Goal: Information Seeking & Learning: Check status

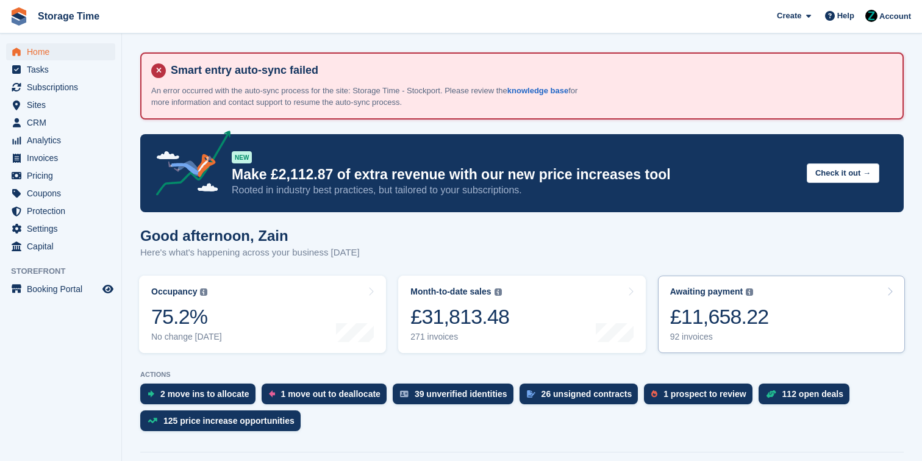
click at [708, 315] on div "£11,658.22" at bounding box center [719, 316] width 99 height 25
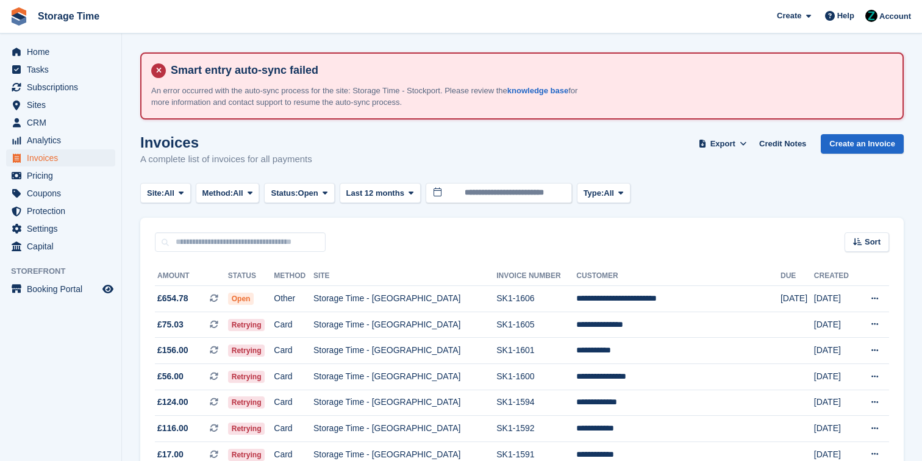
click at [242, 231] on div "Sort Sort by Date created Created (oldest first) Created (newest first)" at bounding box center [522, 235] width 764 height 35
click at [224, 250] on input "text" at bounding box center [240, 242] width 171 height 20
type input "*****"
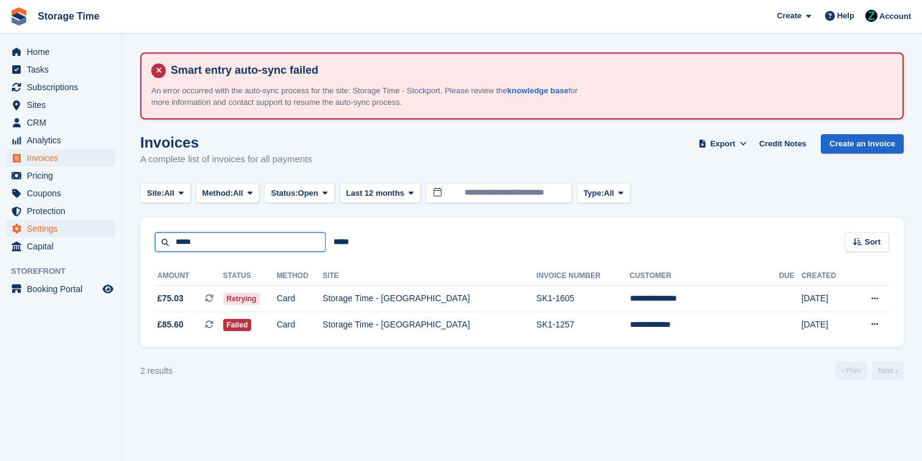
drag, startPoint x: 220, startPoint y: 242, endPoint x: 51, endPoint y: 220, distance: 170.4
click at [51, 220] on div "Home Tasks Subscriptions Subscriptions Subscriptions Contracts Price increases …" at bounding box center [461, 230] width 922 height 461
type input "***"
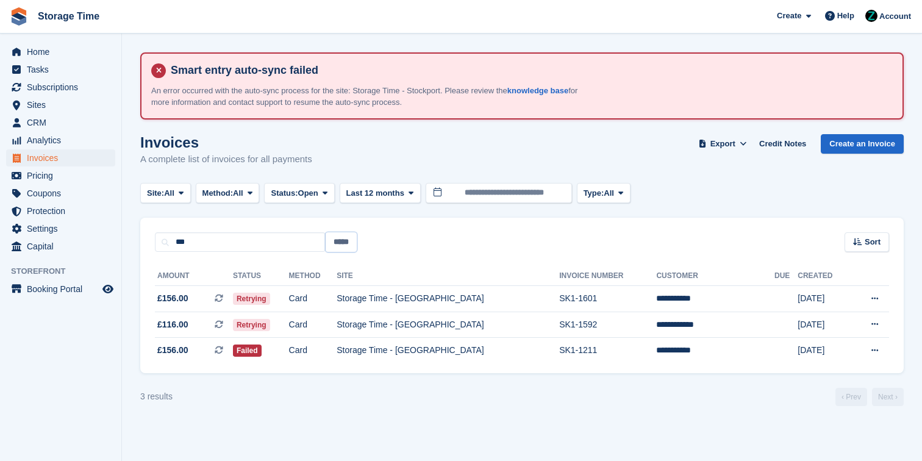
click at [346, 244] on input "*****" at bounding box center [341, 242] width 31 height 20
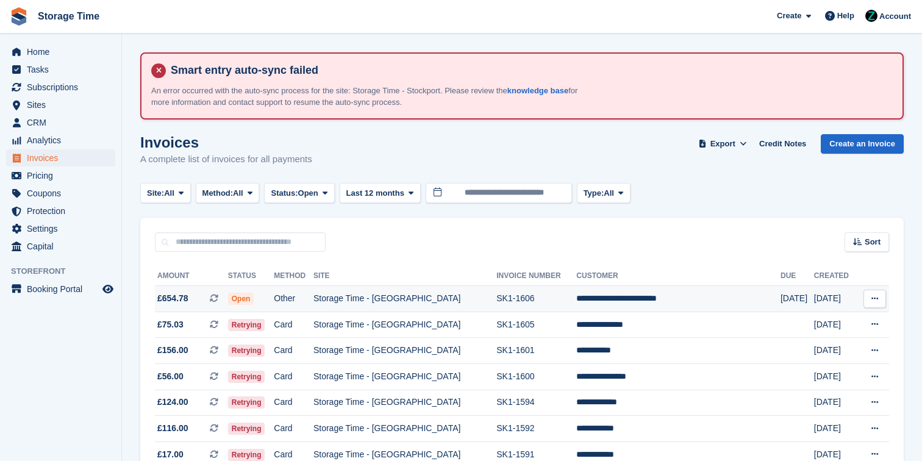
scroll to position [1185, 0]
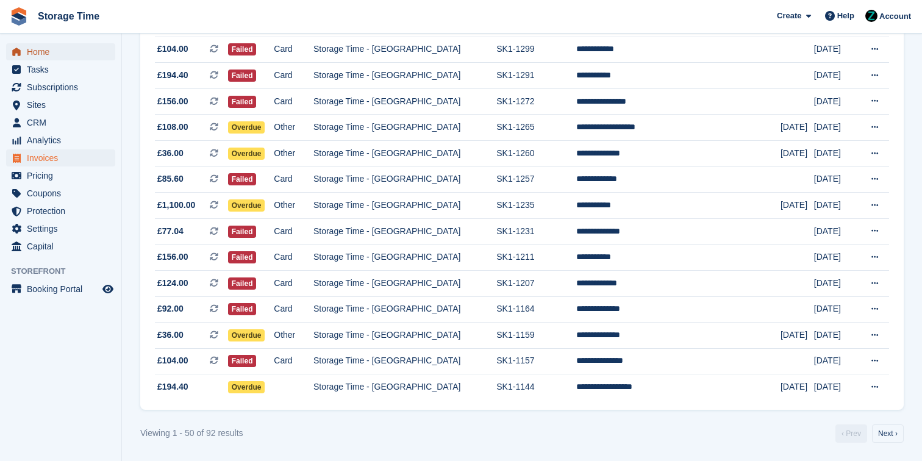
click at [38, 57] on span "Home" at bounding box center [63, 51] width 73 height 17
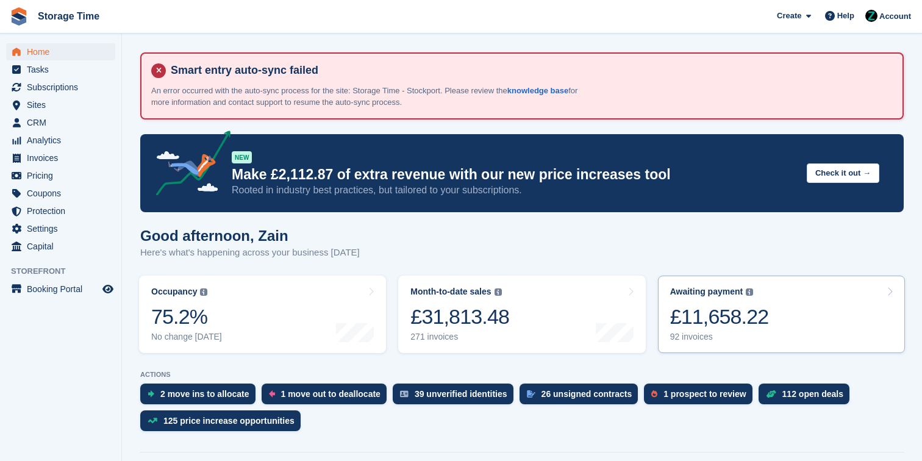
click at [691, 293] on div "Awaiting payment" at bounding box center [706, 292] width 73 height 10
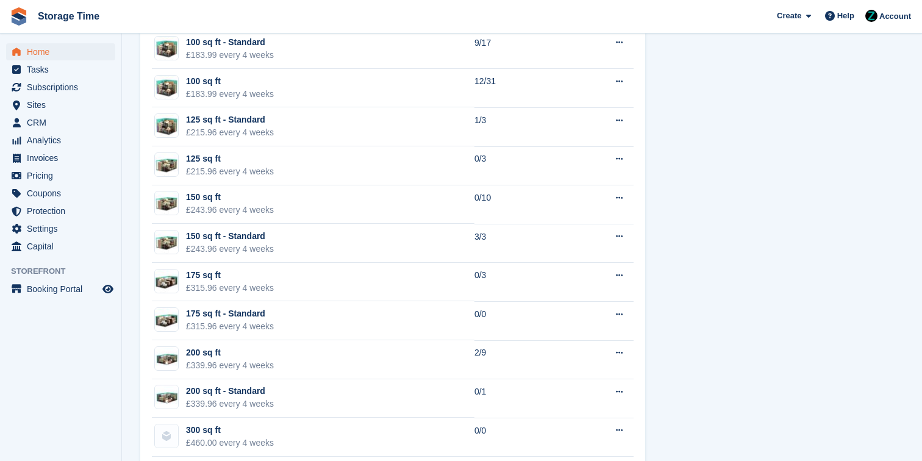
scroll to position [1765, 0]
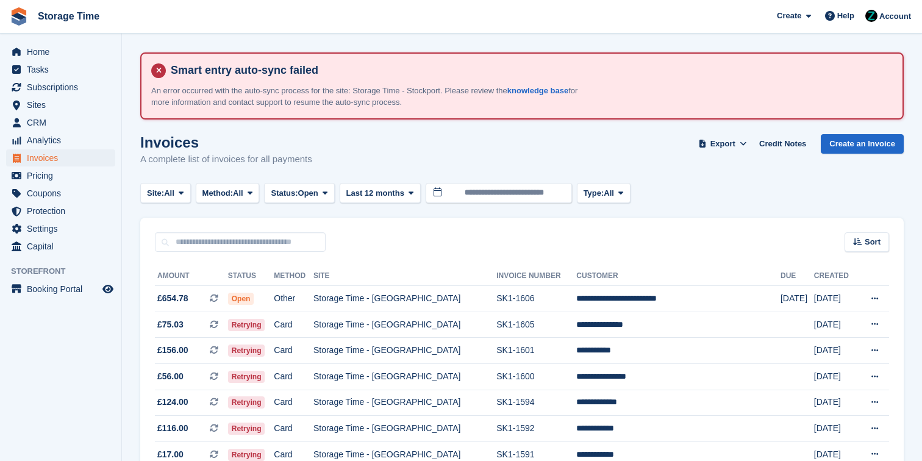
scroll to position [1185, 0]
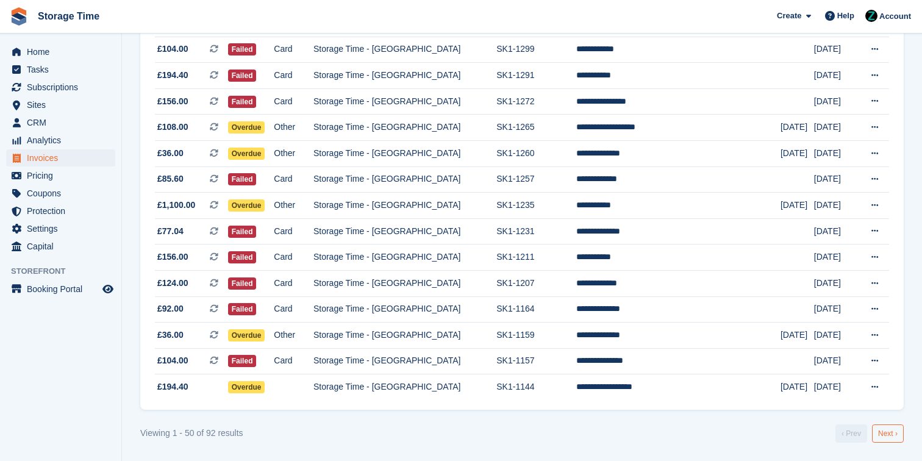
click at [878, 431] on link "Next ›" at bounding box center [888, 434] width 32 height 18
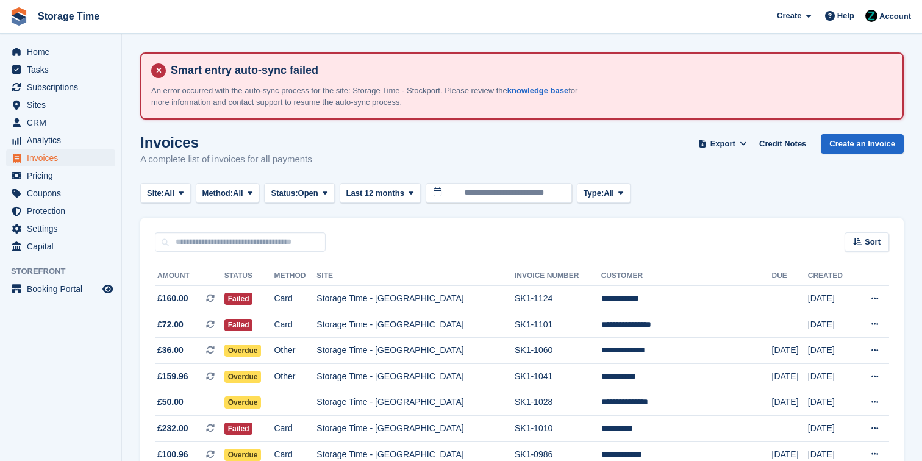
click at [226, 228] on div "Sort Sort by Date created Created (oldest first) Created (newest first)" at bounding box center [522, 235] width 764 height 35
click at [227, 239] on input "text" at bounding box center [240, 242] width 171 height 20
type input "****"
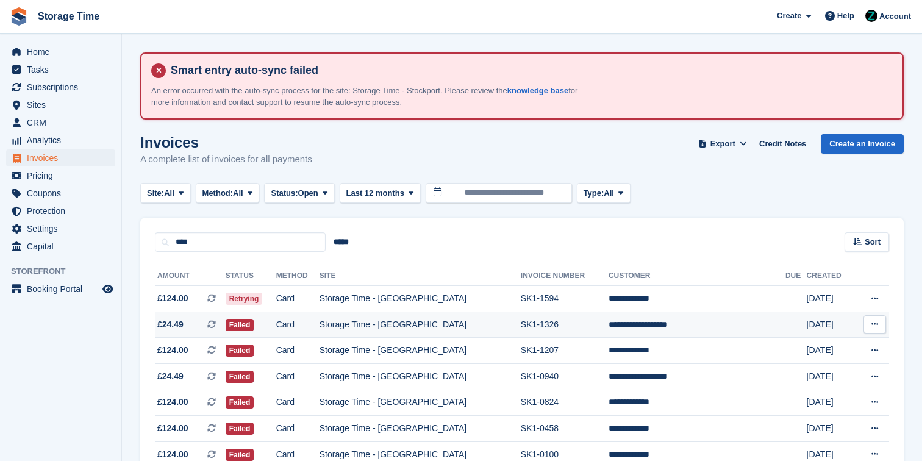
click at [320, 328] on td "Card" at bounding box center [297, 325] width 43 height 26
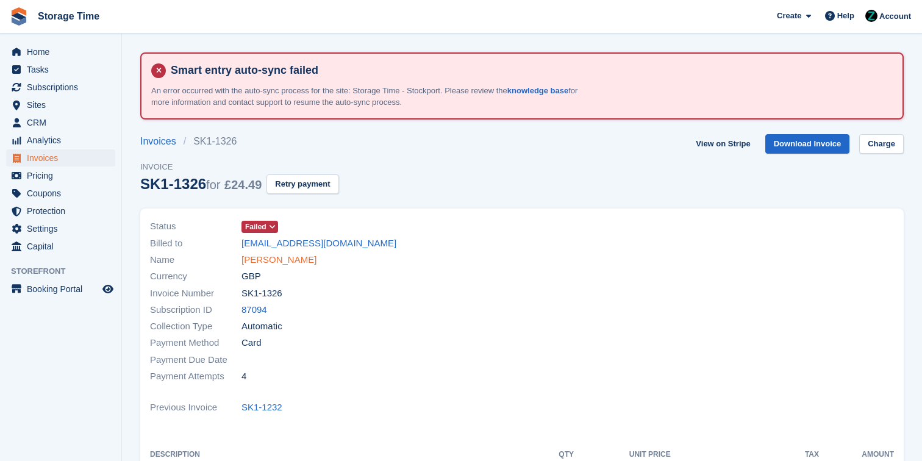
click at [297, 257] on link "[PERSON_NAME]" at bounding box center [279, 260] width 75 height 14
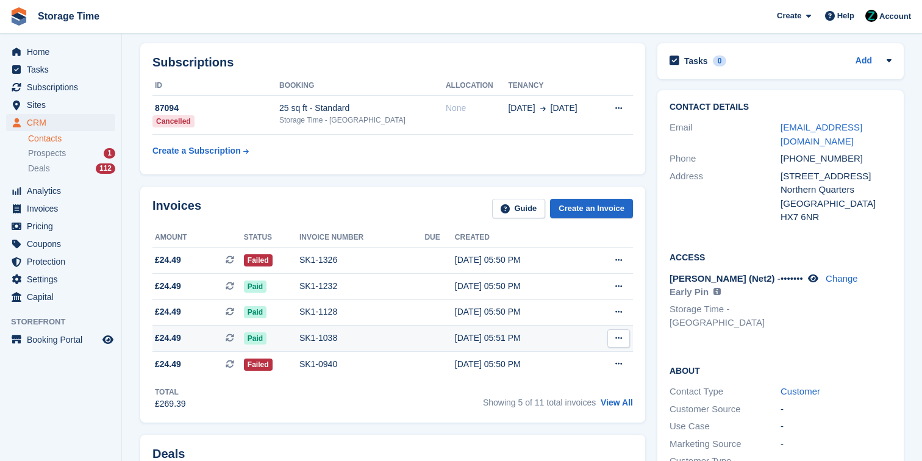
scroll to position [128, 0]
click at [72, 81] on span "Subscriptions" at bounding box center [63, 87] width 73 height 17
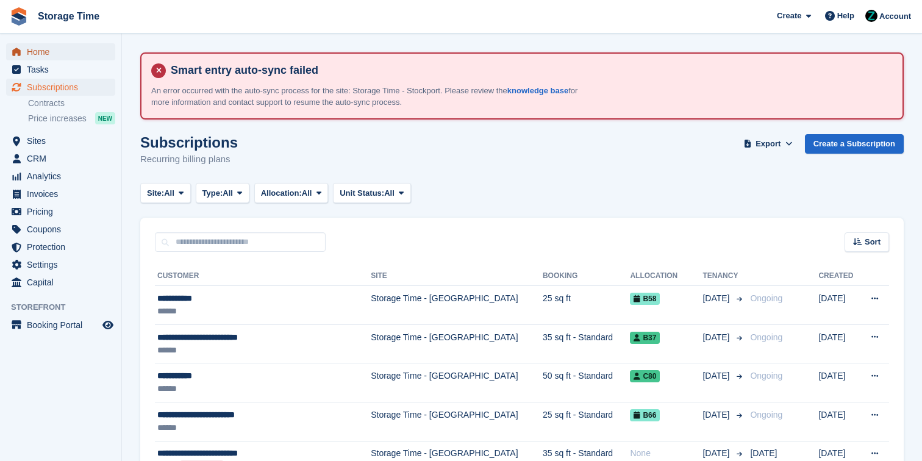
click at [59, 52] on span "Home" at bounding box center [63, 51] width 73 height 17
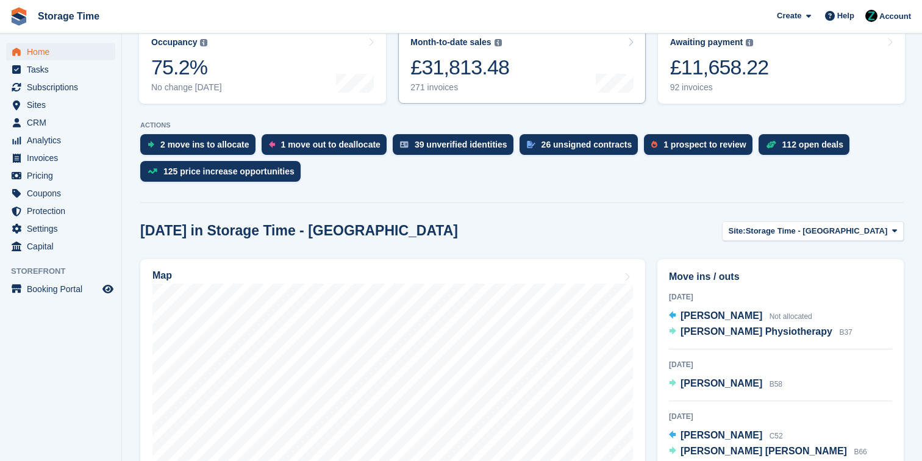
scroll to position [282, 0]
